Goal: Information Seeking & Learning: Learn about a topic

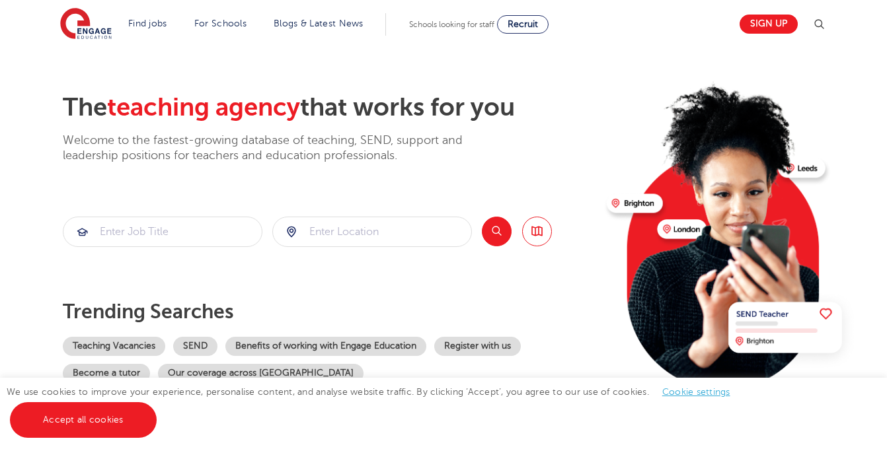
scroll to position [253, 0]
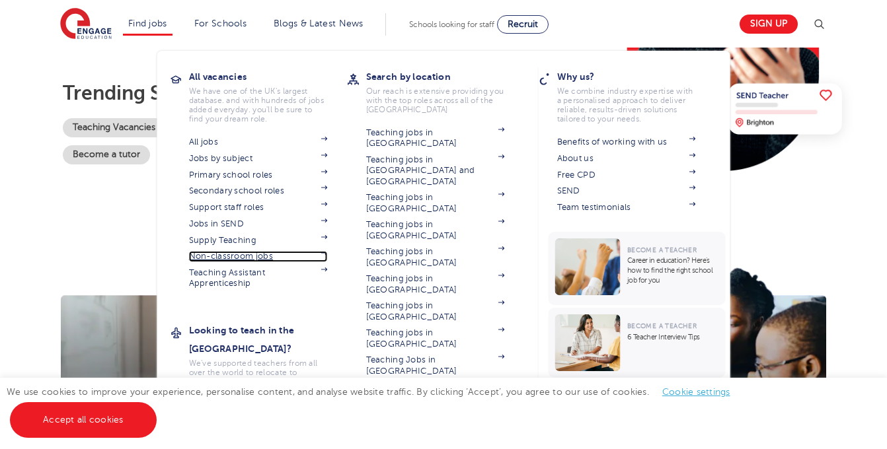
click at [255, 252] on link "Non-classroom jobs" at bounding box center [258, 256] width 139 height 11
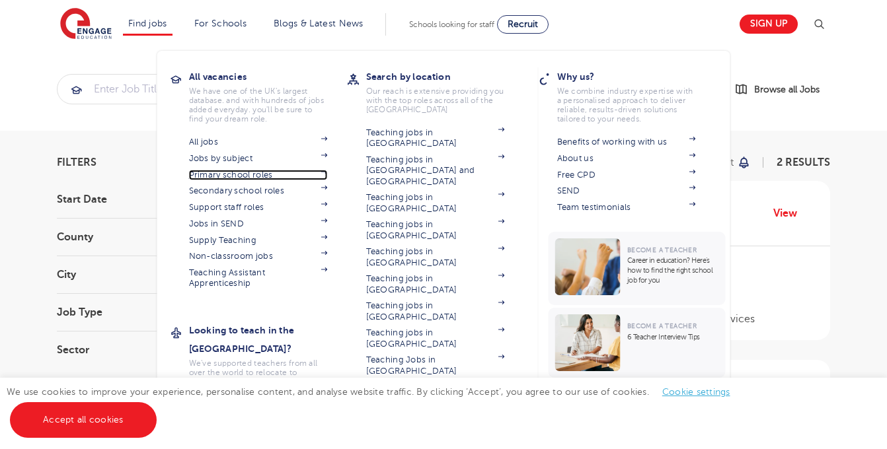
click at [223, 174] on link "Primary school roles" at bounding box center [258, 175] width 139 height 11
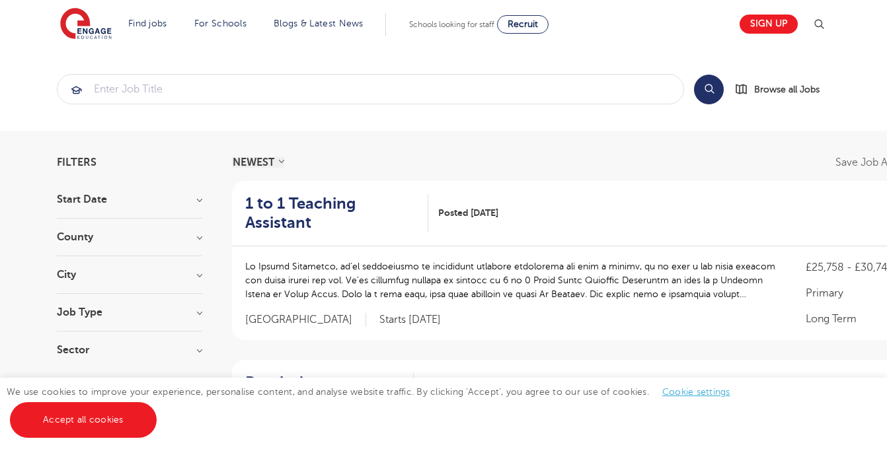
click at [192, 248] on div "County [GEOGRAPHIC_DATA] 21 [GEOGRAPHIC_DATA] 11 [GEOGRAPHIC_DATA] 10 [GEOGRAPH…" at bounding box center [129, 244] width 145 height 24
click at [199, 233] on h3 "County" at bounding box center [129, 237] width 145 height 11
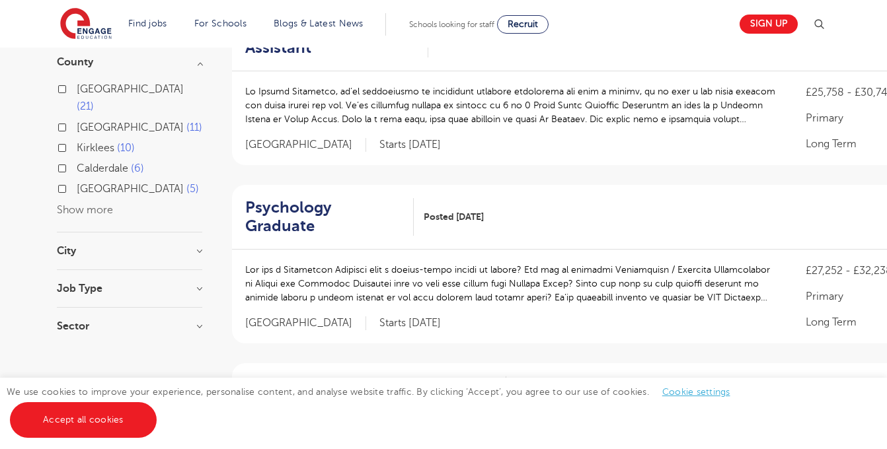
scroll to position [192, 0]
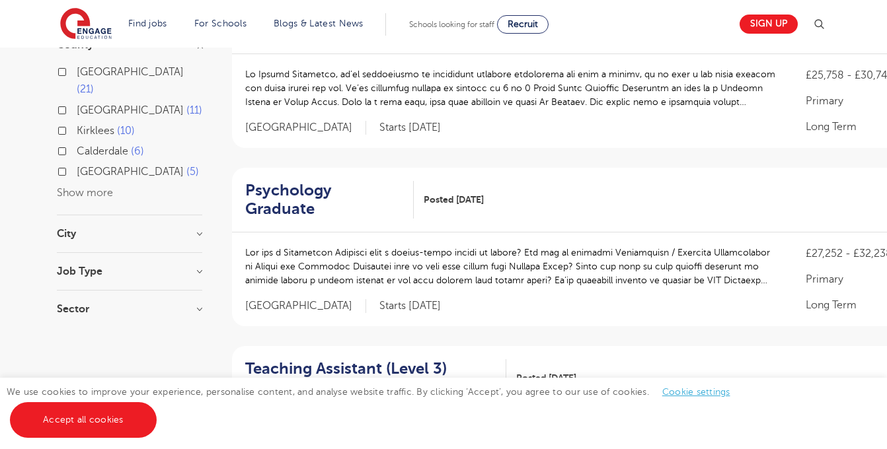
click at [139, 229] on div "City [GEOGRAPHIC_DATA] 21 Kirklees 10 Arun 4 Adur 3 Barking And Dagenham 3 Show…" at bounding box center [129, 241] width 145 height 24
click at [192, 229] on h3 "City" at bounding box center [129, 234] width 145 height 11
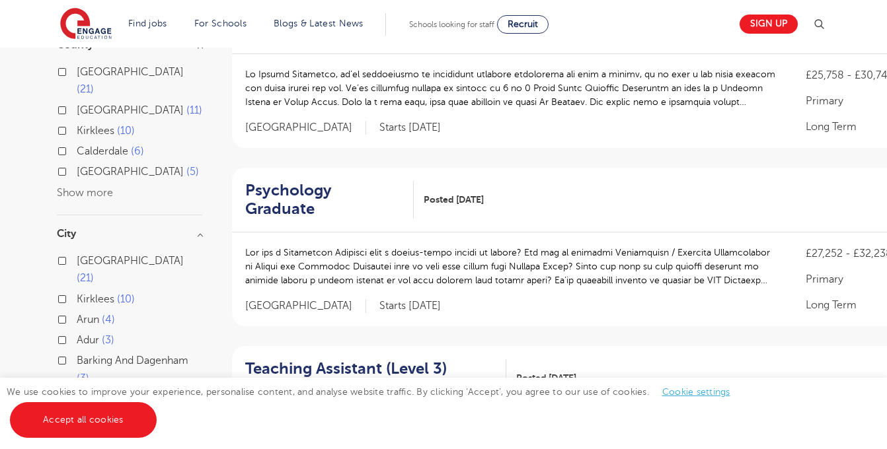
click at [100, 393] on button "Show more" at bounding box center [85, 399] width 56 height 12
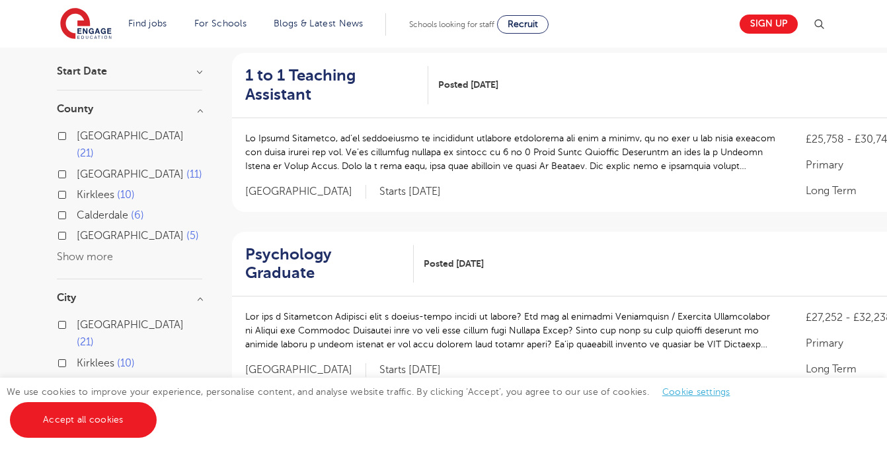
scroll to position [93, 0]
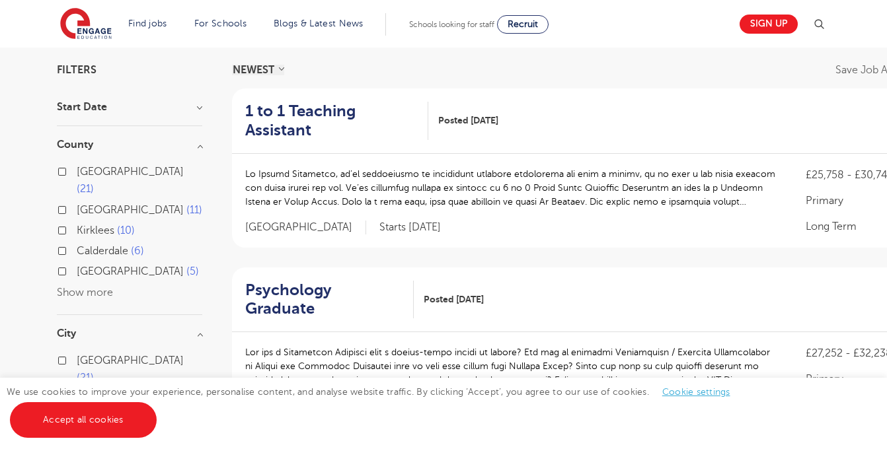
click at [101, 287] on button "Show more" at bounding box center [85, 293] width 56 height 12
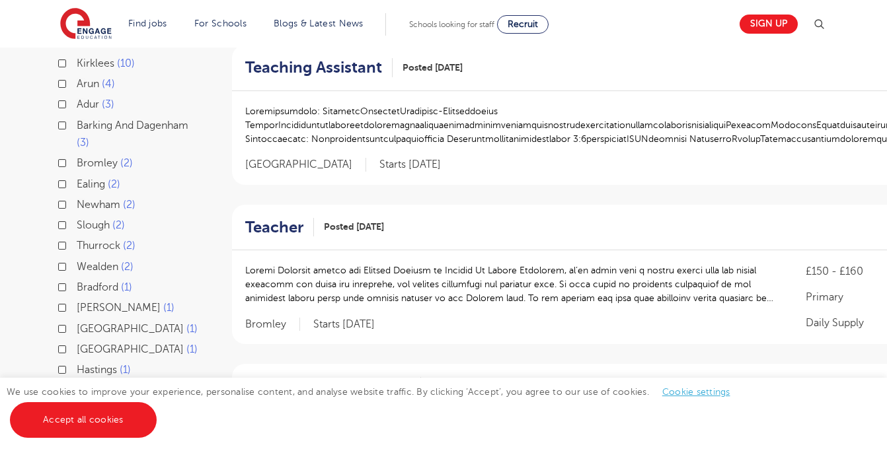
scroll to position [0, 0]
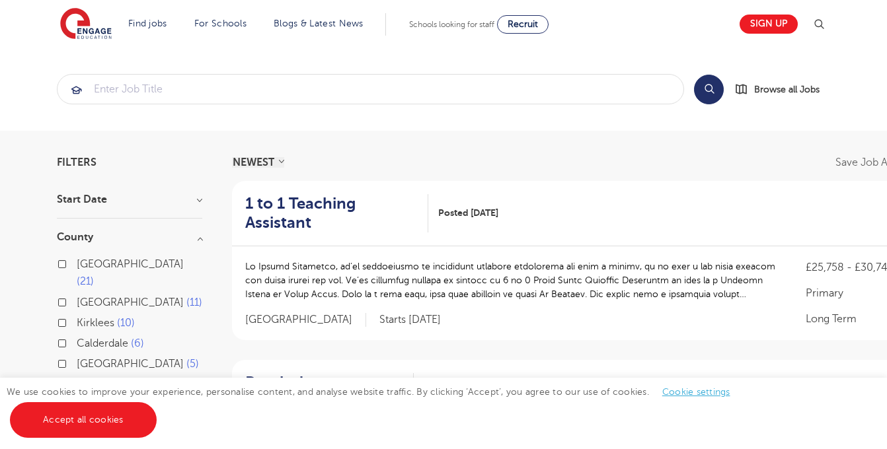
click at [202, 239] on h3 "County" at bounding box center [129, 237] width 145 height 11
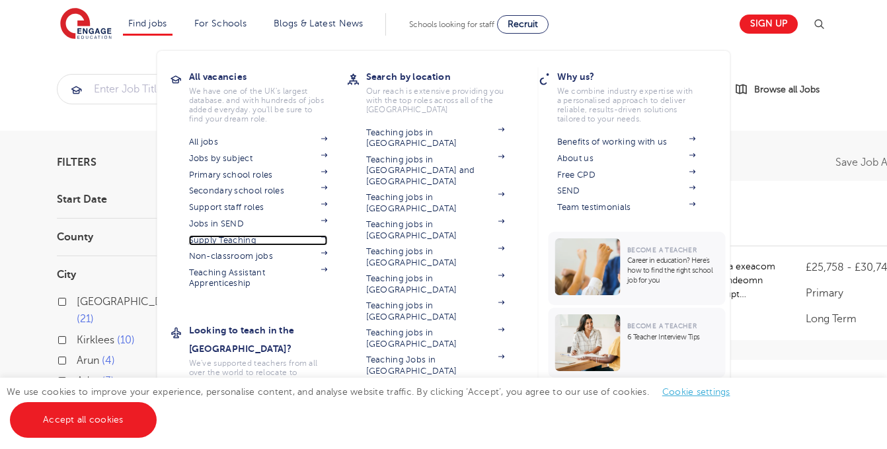
click at [241, 239] on link "Supply Teaching" at bounding box center [258, 240] width 139 height 11
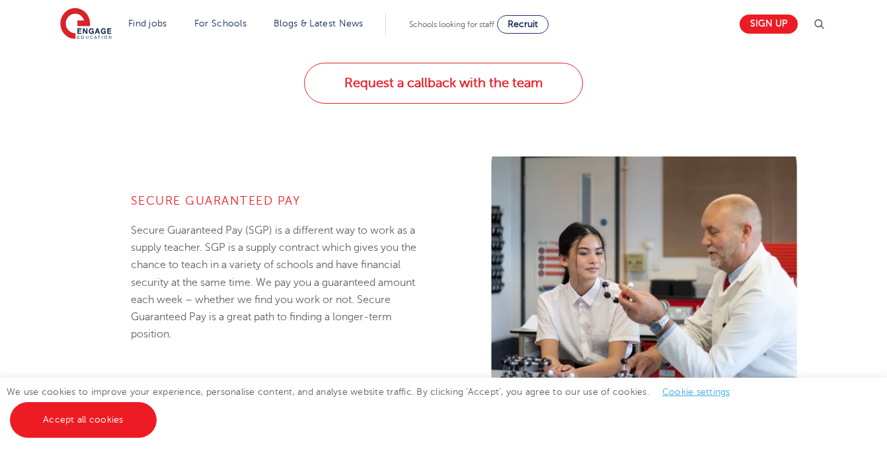
scroll to position [814, 0]
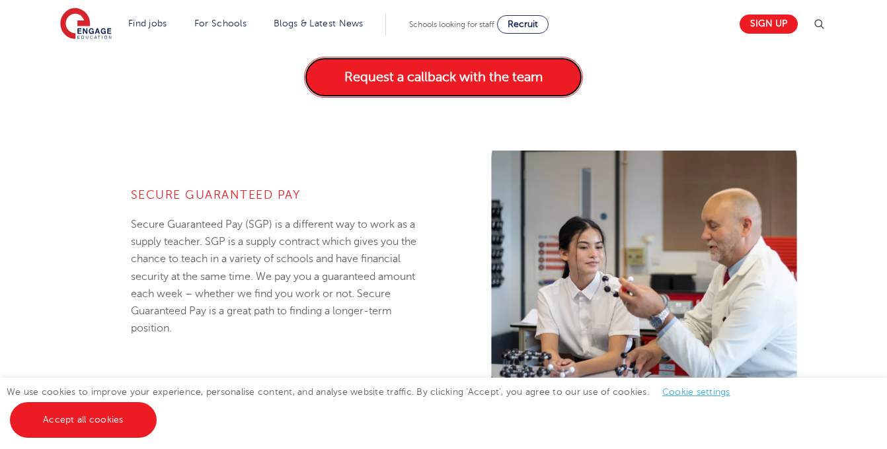
click at [451, 89] on link "Request a callback with the team" at bounding box center [443, 77] width 279 height 41
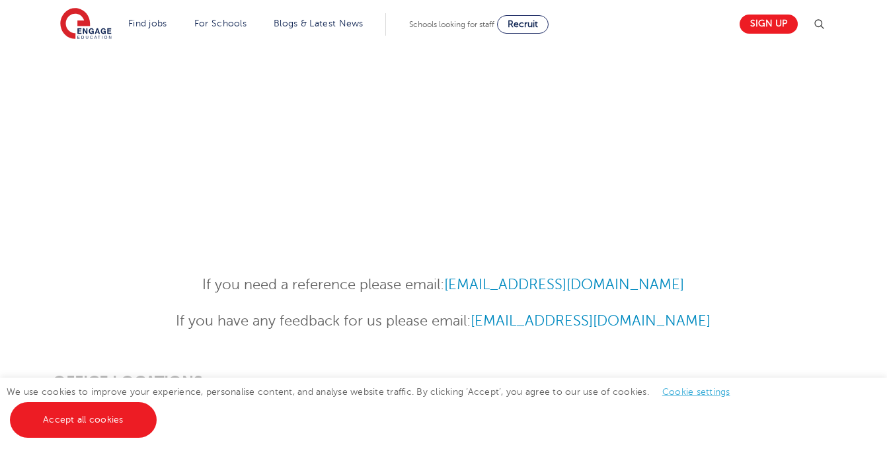
scroll to position [374, 0]
